Goal: Information Seeking & Learning: Learn about a topic

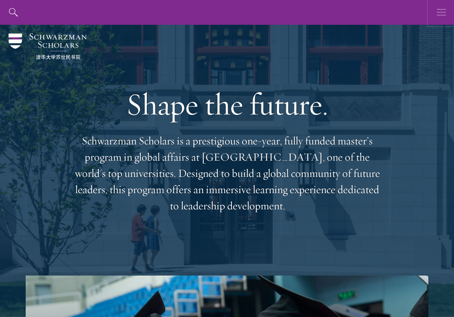
click at [439, 8] on icon "button" at bounding box center [441, 12] width 9 height 25
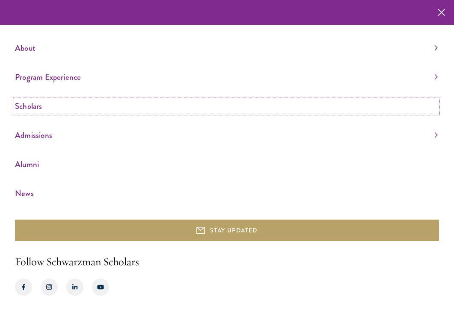
click at [22, 107] on link "Scholars" at bounding box center [226, 106] width 423 height 14
click at [32, 107] on link "Scholars" at bounding box center [226, 106] width 423 height 14
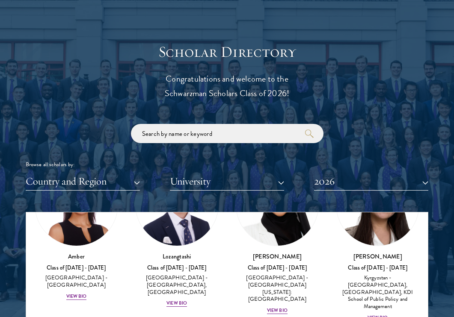
scroll to position [1128, 0]
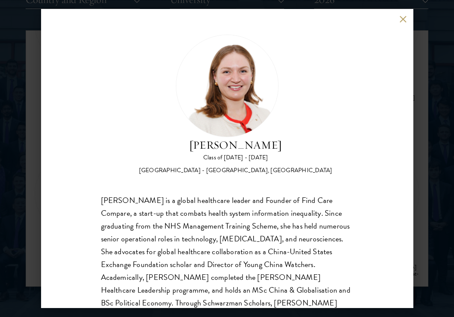
scroll to position [40, 0]
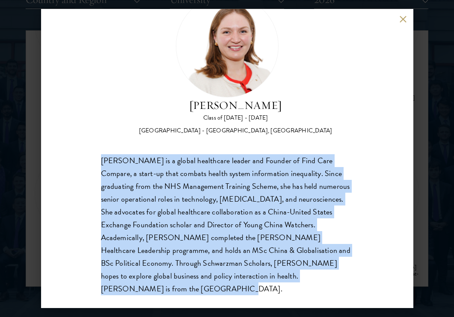
drag, startPoint x: 249, startPoint y: 275, endPoint x: 96, endPoint y: 160, distance: 191.0
click at [96, 160] on div "Roxanne Stevenson-Brown Class of 2025 - 2026 United Kingdom - King's College Lo…" at bounding box center [227, 159] width 372 height 300
copy div "Roxanne Stevenson-Brown is a global healthcare leader and Founder of Find Care …"
click at [218, 201] on div "Roxanne Stevenson-Brown is a global healthcare leader and Founder of Find Care …" at bounding box center [227, 225] width 252 height 142
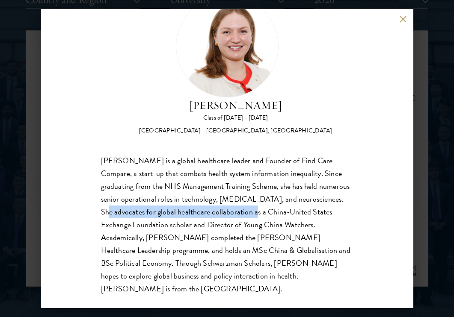
drag, startPoint x: 302, startPoint y: 199, endPoint x: 204, endPoint y: 214, distance: 99.5
click at [204, 214] on div "Roxanne Stevenson-Brown is a global healthcare leader and Founder of Find Care …" at bounding box center [227, 225] width 252 height 142
copy div "She advocates for global healthcare collaboration"
